Goal: Use online tool/utility

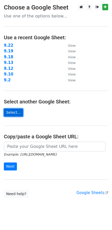
click at [17, 112] on link "Select..." at bounding box center [13, 113] width 19 height 8
drag, startPoint x: 0, startPoint y: 0, endPoint x: 14, endPoint y: 114, distance: 115.0
click at [14, 114] on link "Select..." at bounding box center [13, 113] width 19 height 8
